Goal: Task Accomplishment & Management: Use online tool/utility

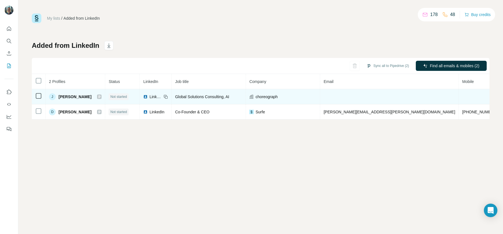
click at [117, 97] on span "Not started" at bounding box center [118, 96] width 17 height 5
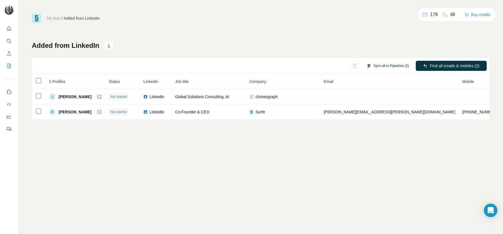
click at [381, 65] on button "Sync all to Pipedrive (2)" at bounding box center [388, 66] width 50 height 8
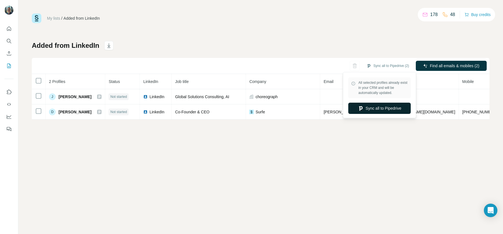
click at [380, 110] on button "Sync all to Pipedrive" at bounding box center [380, 108] width 63 height 11
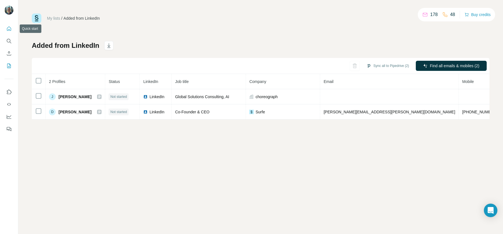
click at [8, 28] on icon "Quick start" at bounding box center [9, 28] width 4 height 4
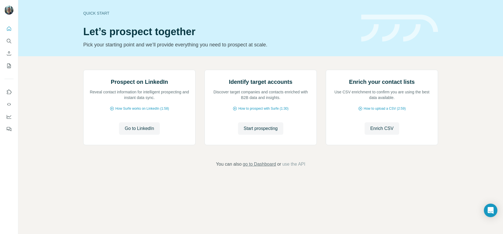
click at [258, 168] on span "go to Dashboard" at bounding box center [259, 164] width 33 height 7
